Goal: Information Seeking & Learning: Learn about a topic

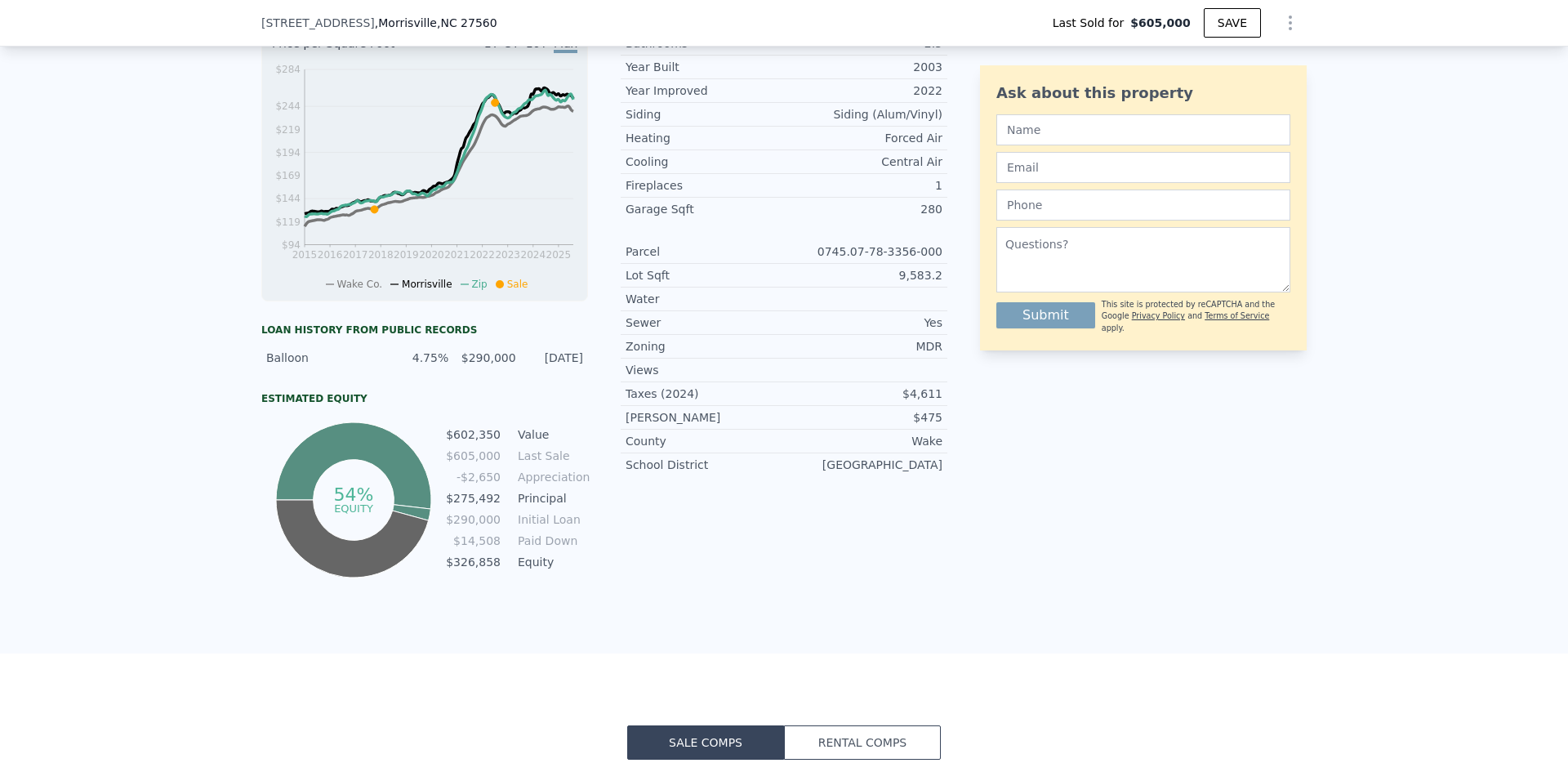
scroll to position [811, 0]
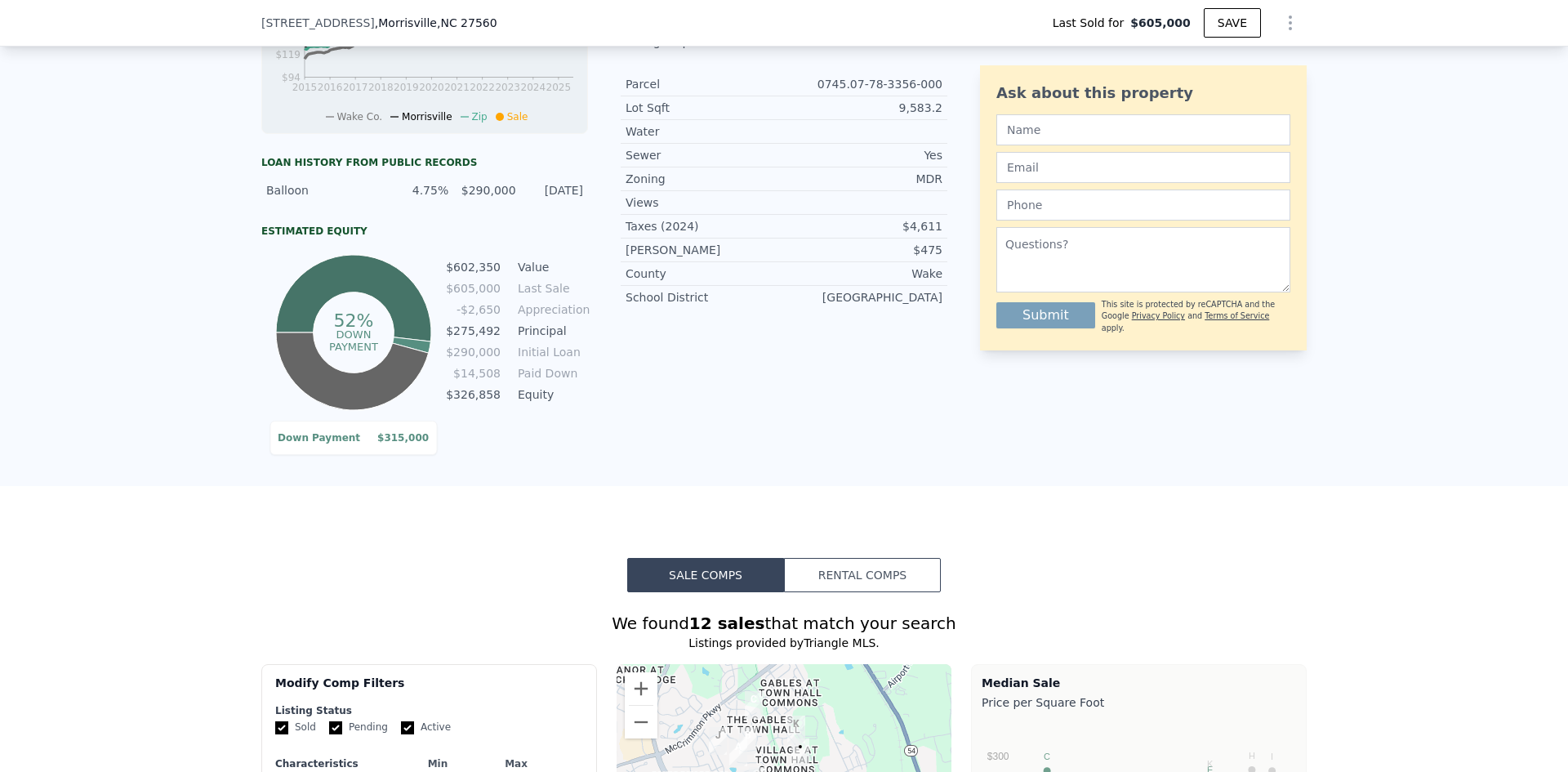
click at [317, 308] on icon at bounding box center [353, 298] width 156 height 89
click at [344, 343] on tspan "equity" at bounding box center [353, 340] width 39 height 13
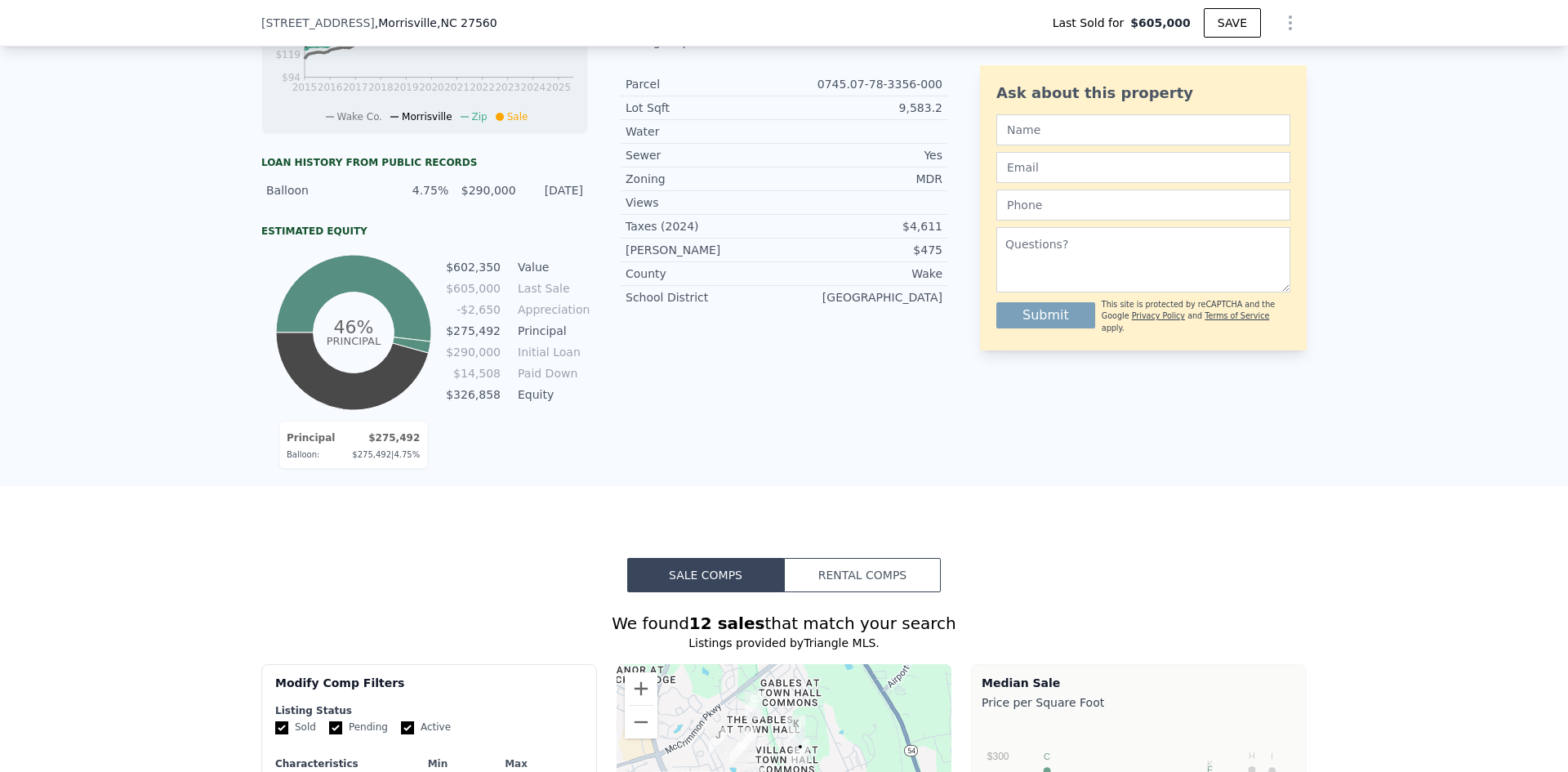
drag, startPoint x: 416, startPoint y: 361, endPoint x: 337, endPoint y: 412, distance: 94.0
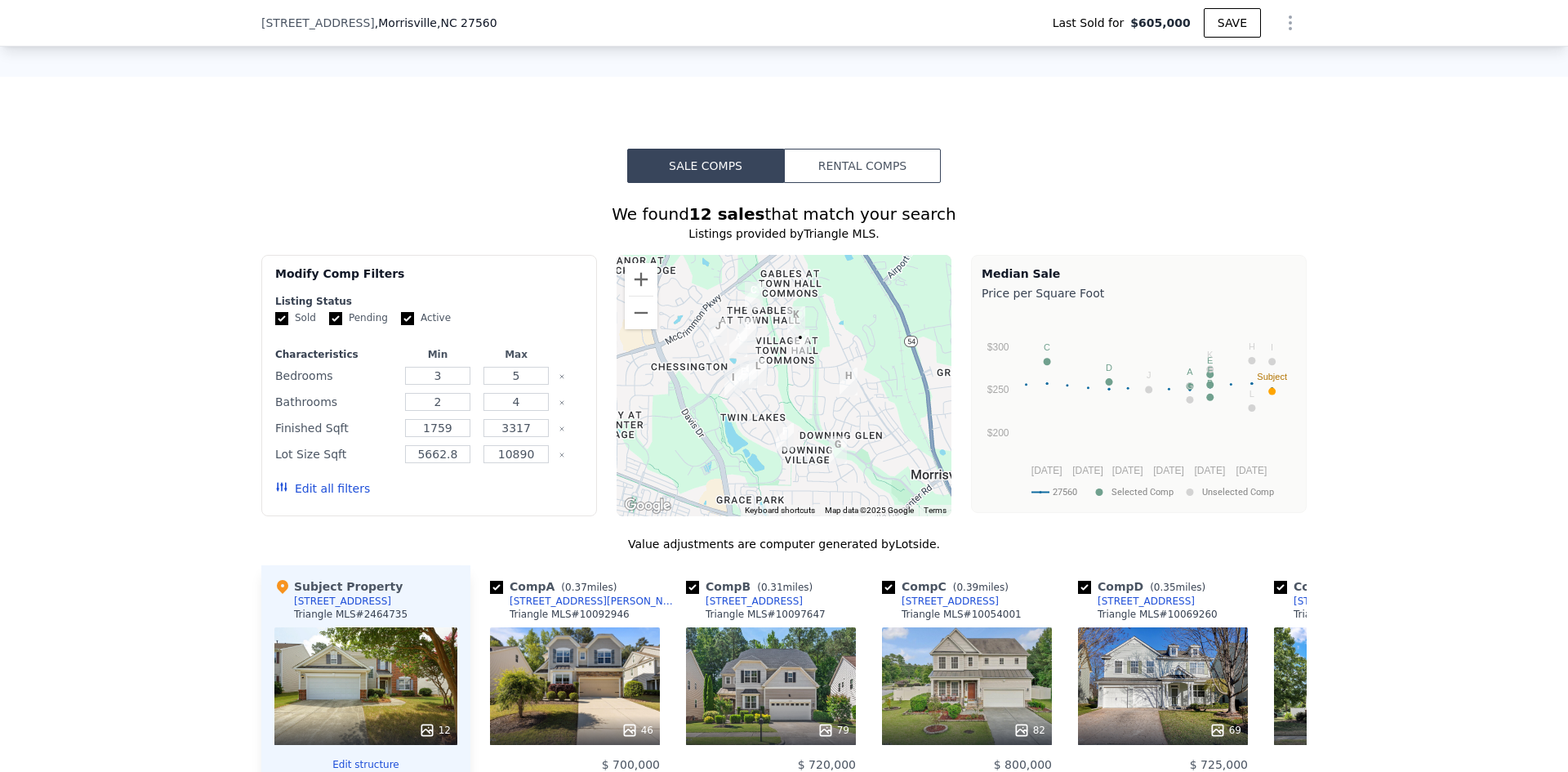
scroll to position [1219, 0]
click at [859, 184] on button "Rental Comps" at bounding box center [862, 166] width 157 height 34
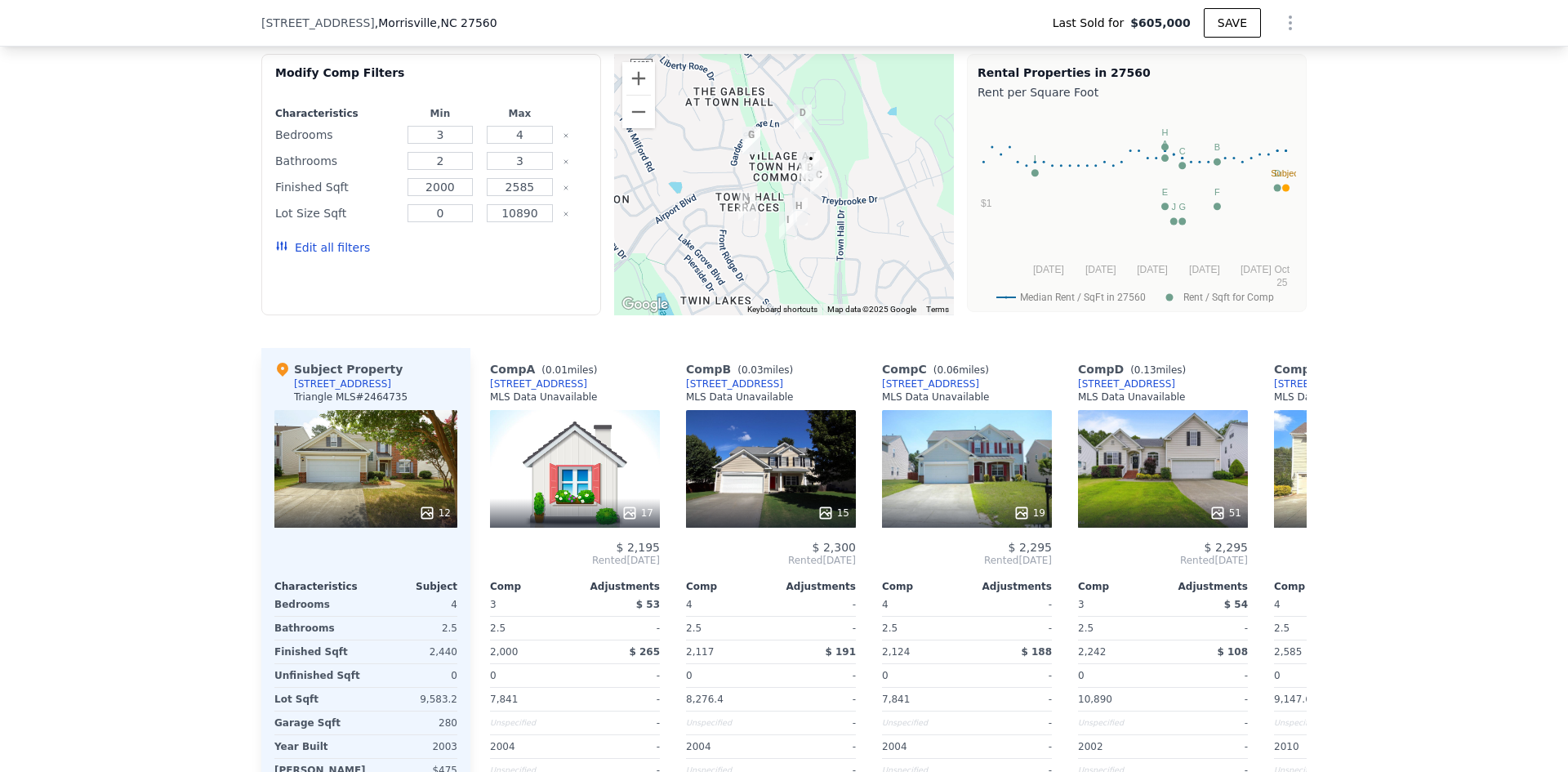
scroll to position [1300, 0]
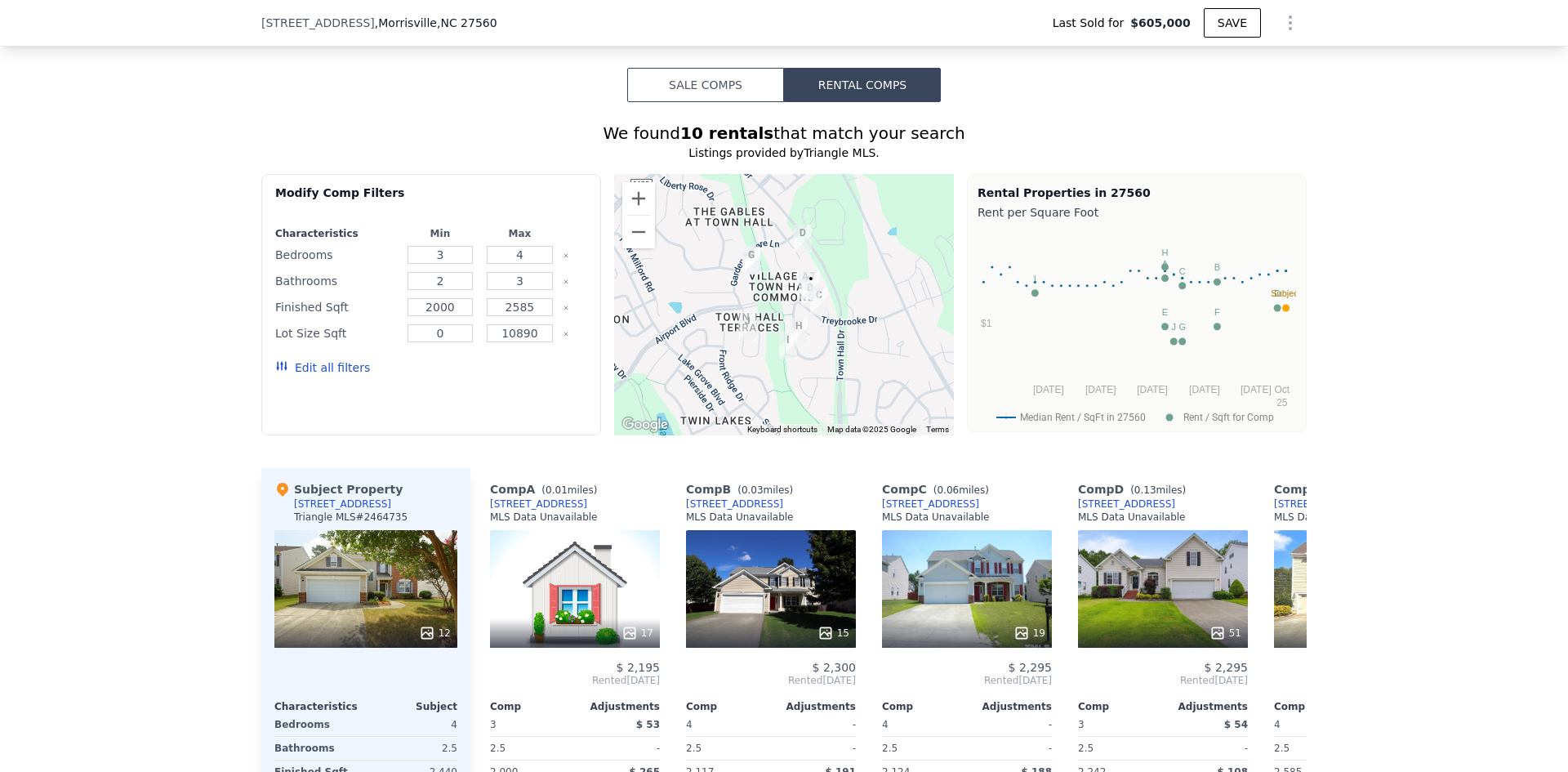
click at [728, 98] on button "Sale Comps" at bounding box center [706, 84] width 157 height 34
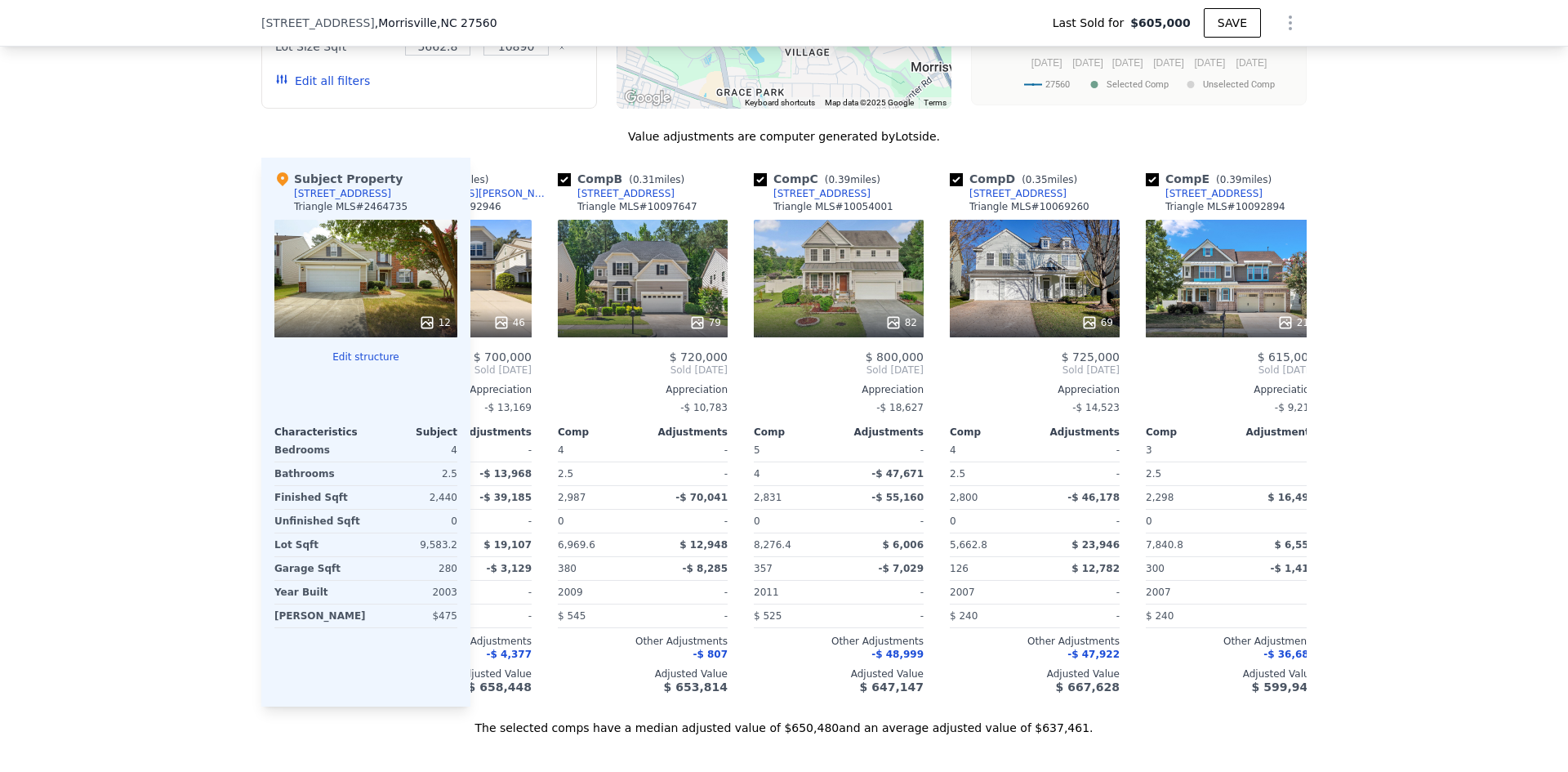
scroll to position [0, 0]
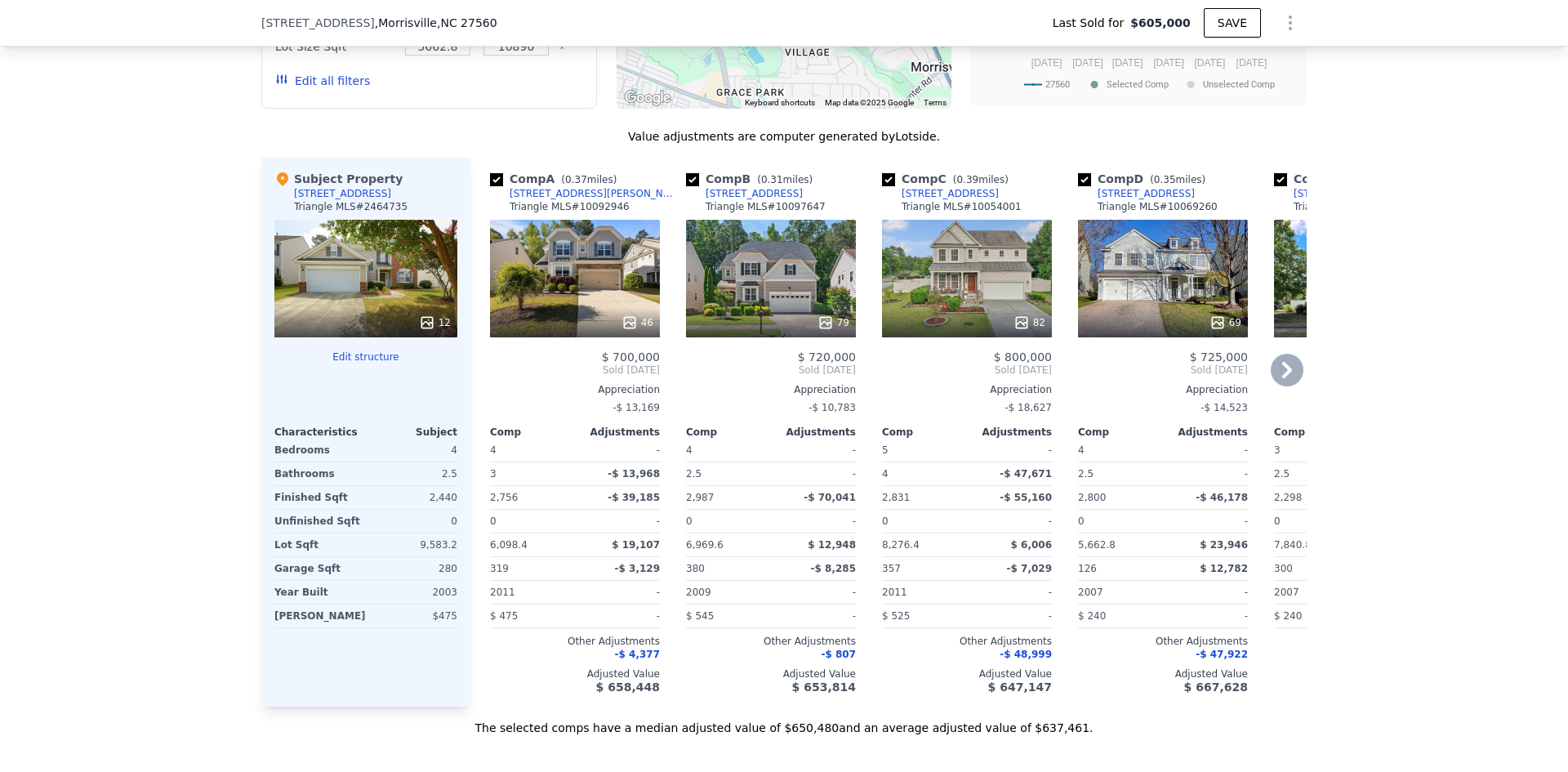
click at [793, 298] on div "79" at bounding box center [771, 278] width 170 height 117
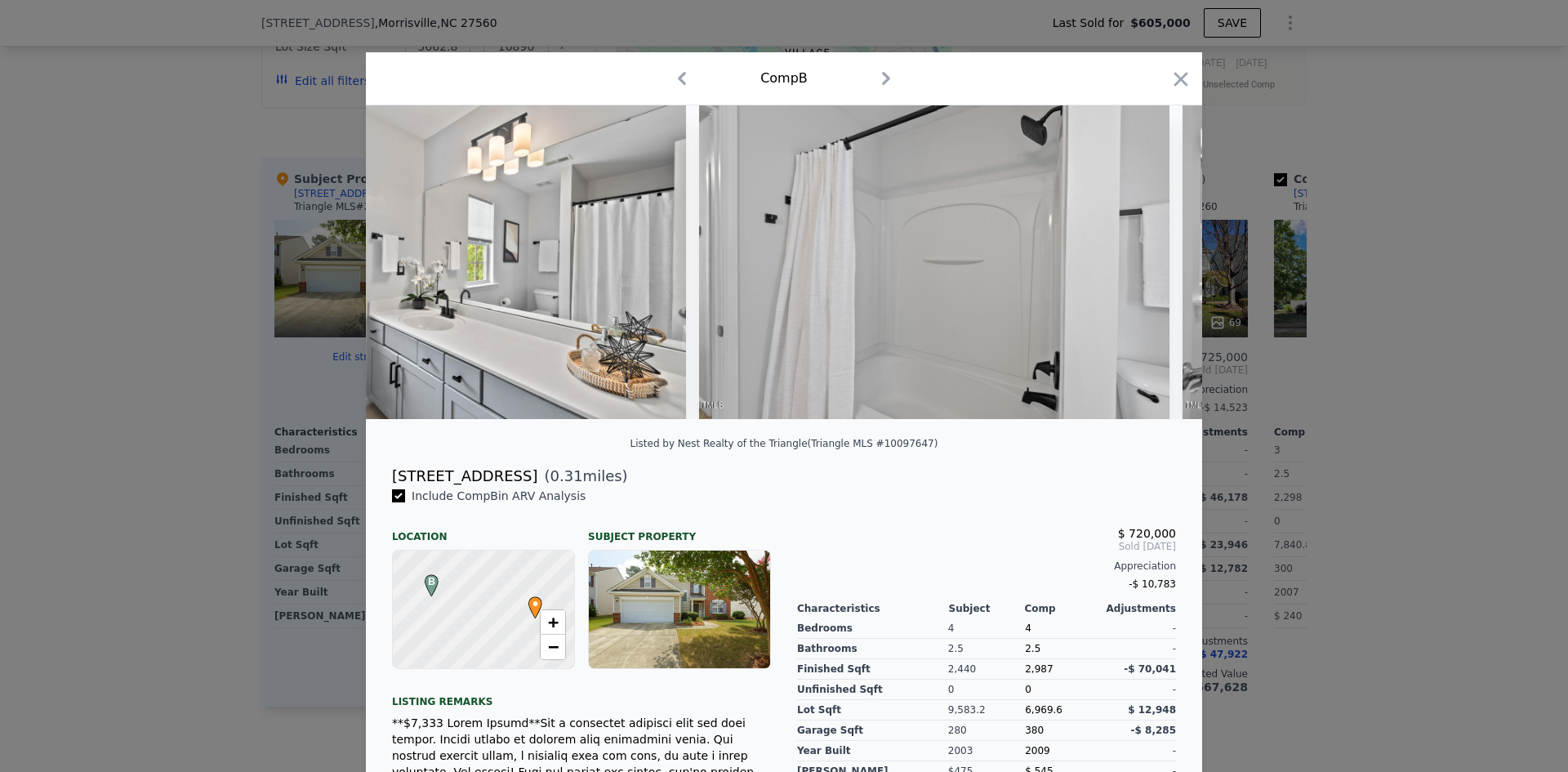
scroll to position [0, 24286]
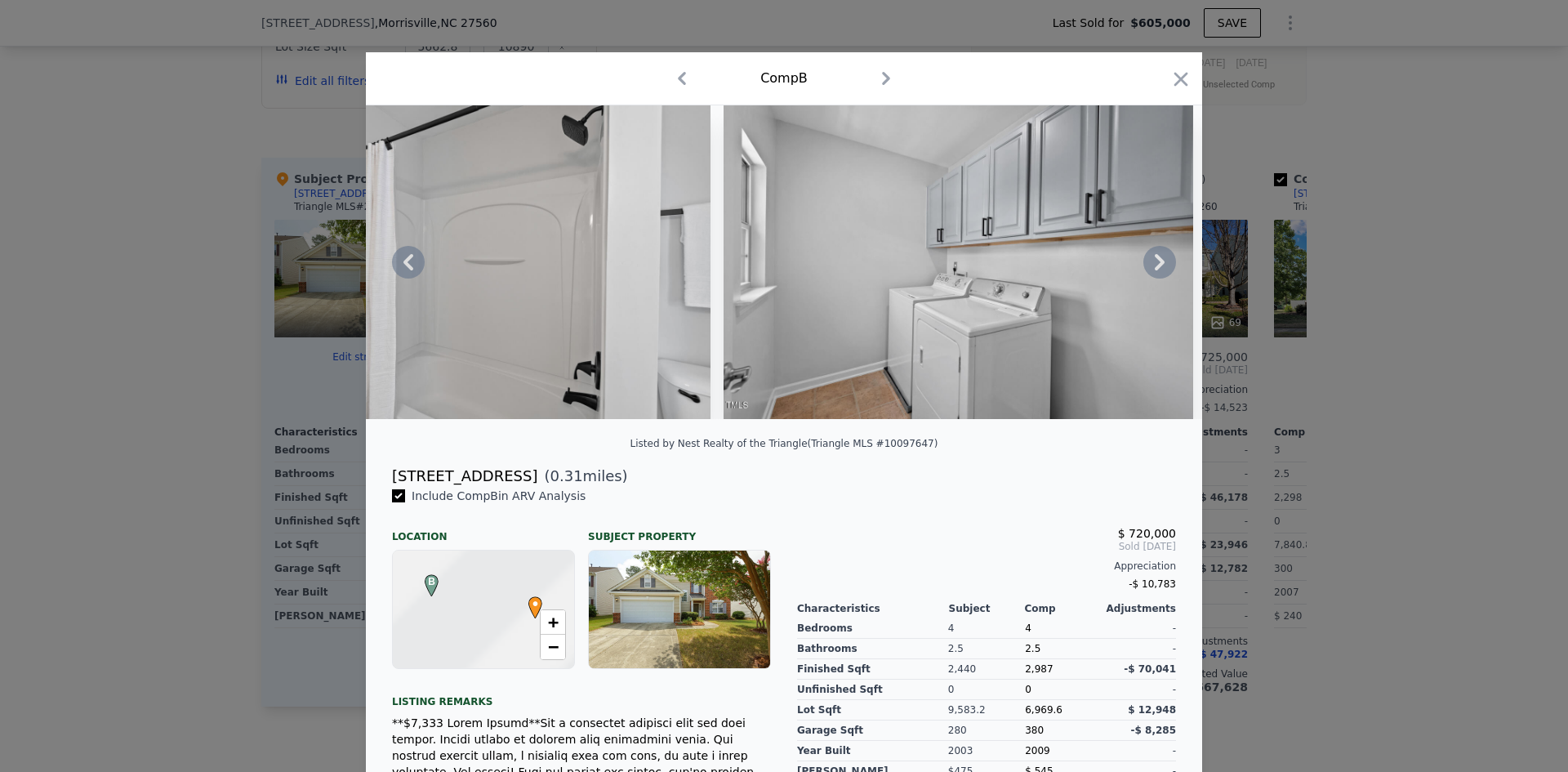
type input "$ 647,000"
type input "-$ 31,196"
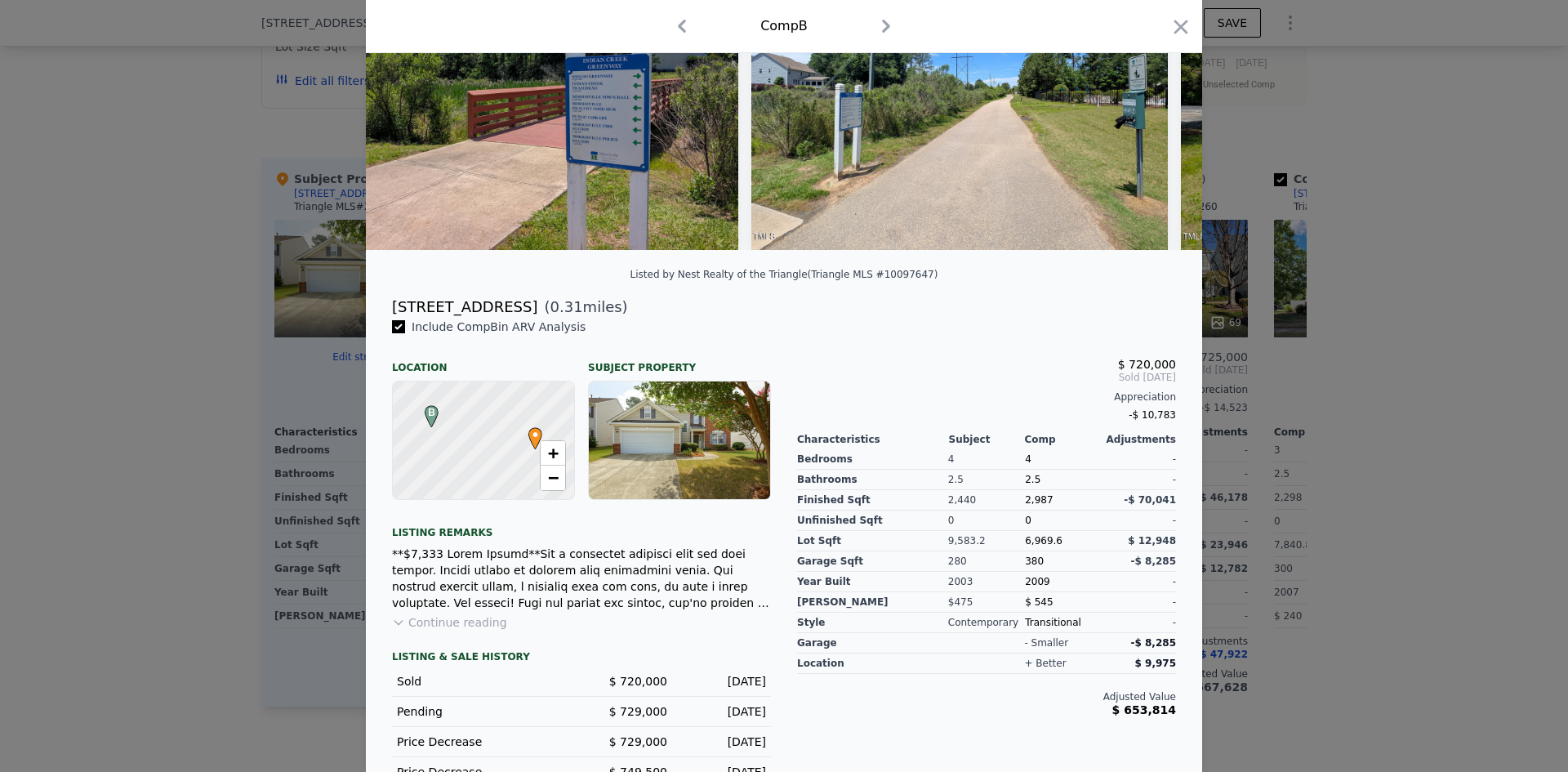
scroll to position [264, 0]
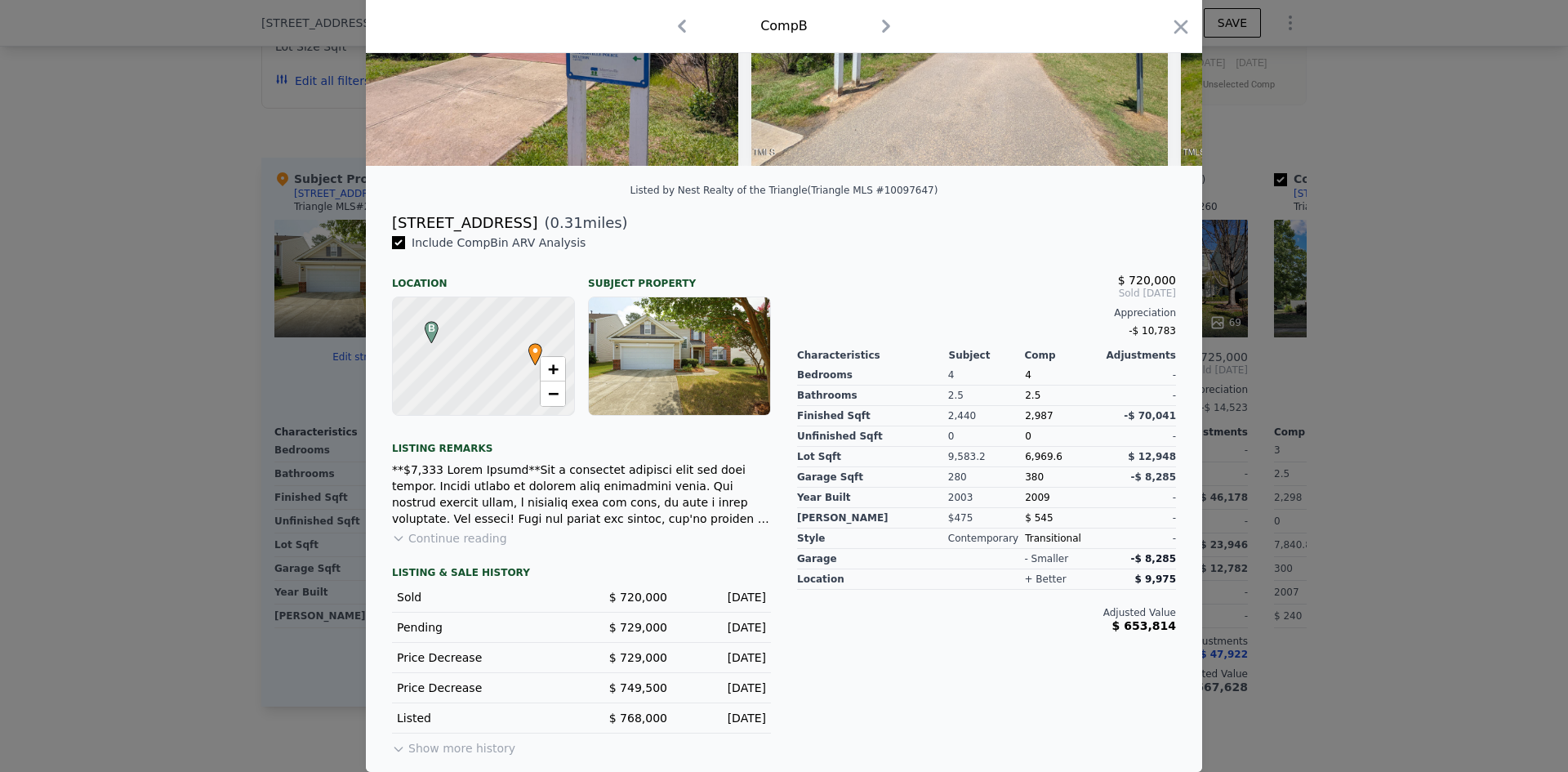
click at [1170, 23] on icon "button" at bounding box center [1180, 26] width 23 height 23
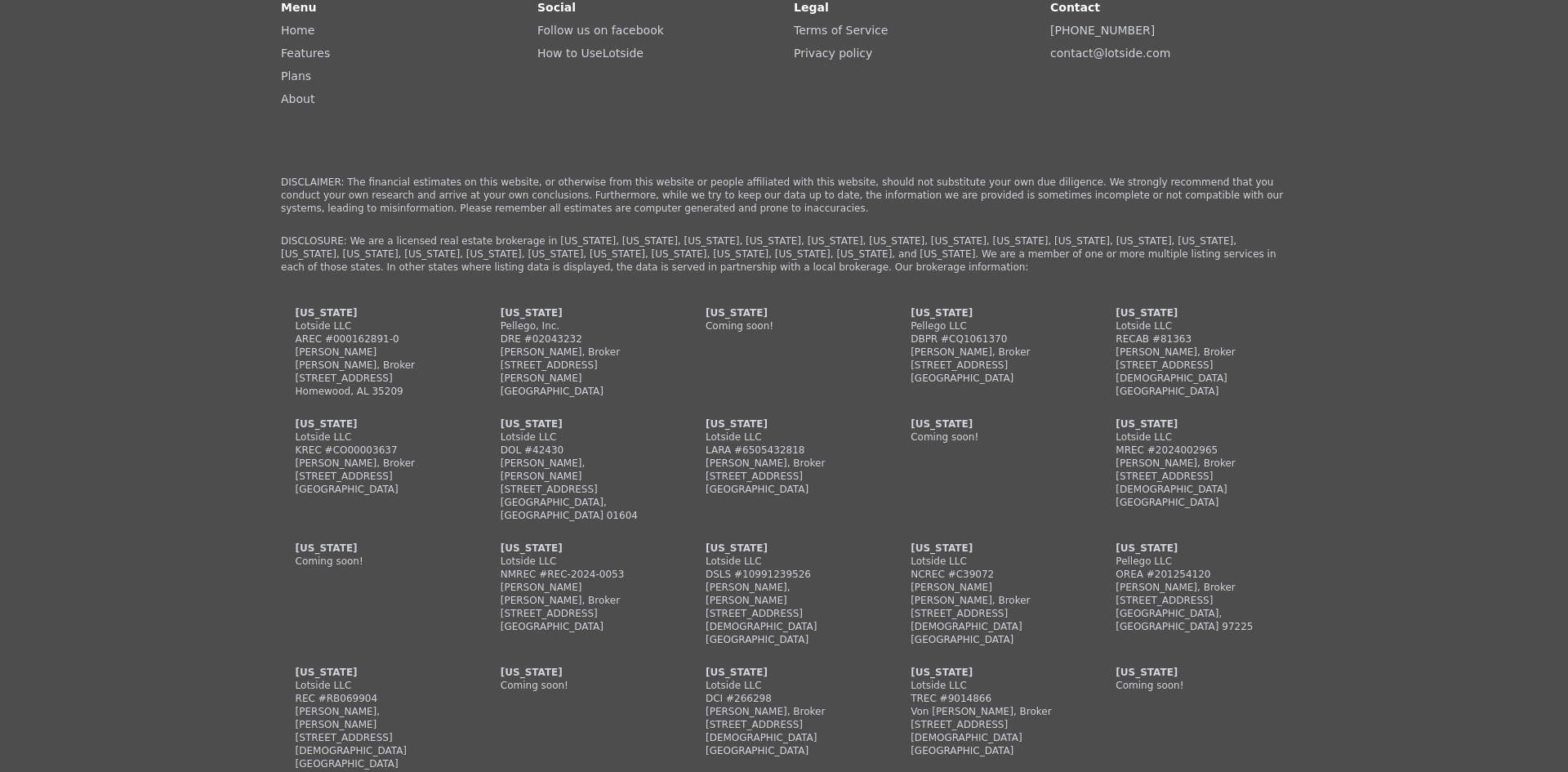
scroll to position [4485, 0]
